Goal: Transaction & Acquisition: Purchase product/service

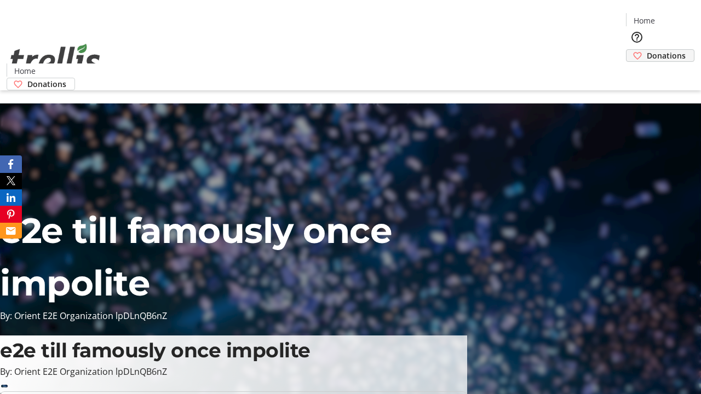
click at [647, 50] on span "Donations" at bounding box center [666, 56] width 39 height 12
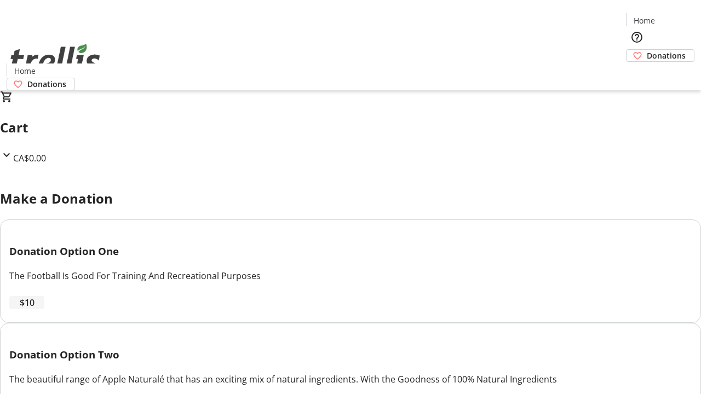
click at [35, 309] on span "$10" at bounding box center [27, 302] width 15 height 13
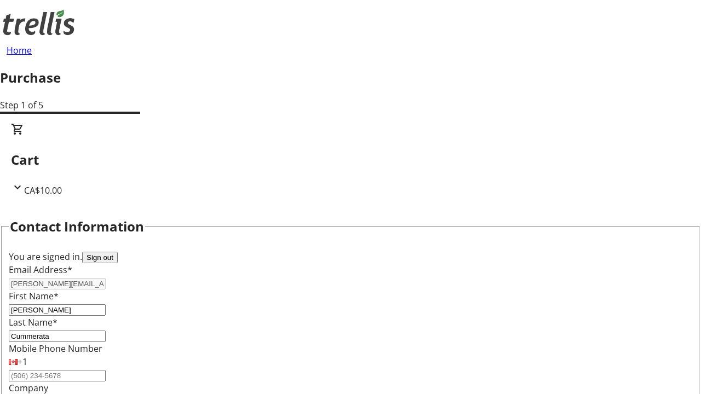
select select "CA"
select select "BC"
type input "Kelowna"
type input "V1Y 0C2"
